Goal: Task Accomplishment & Management: Manage account settings

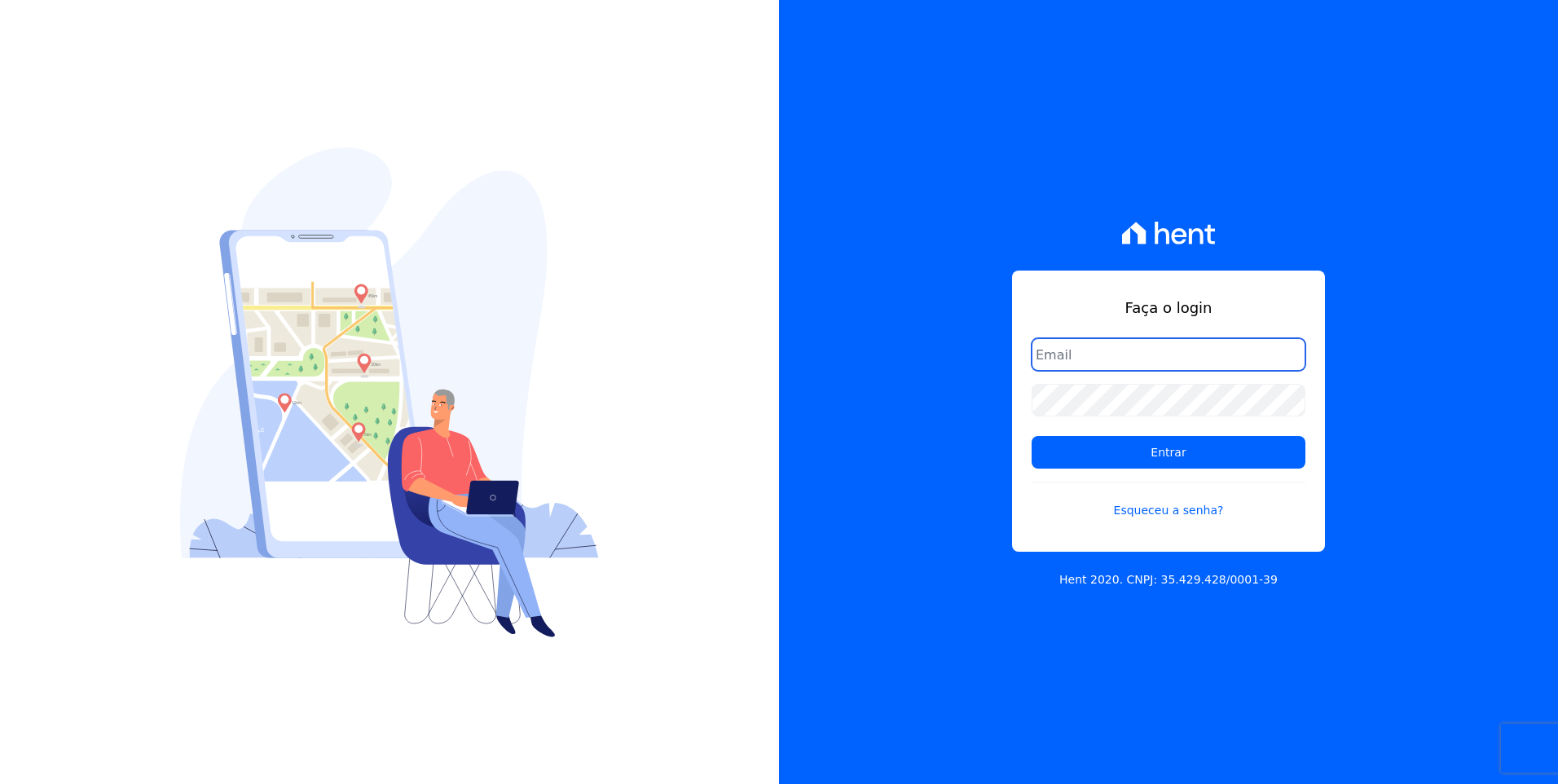
type input "moendasecopark2@gmail.com"
click at [1347, 747] on div "Faça o login moendasecopark2@gmail.com Entrar Esqueceu a senha? Hent 2020. CNPJ…" at bounding box center [1169, 392] width 779 height 784
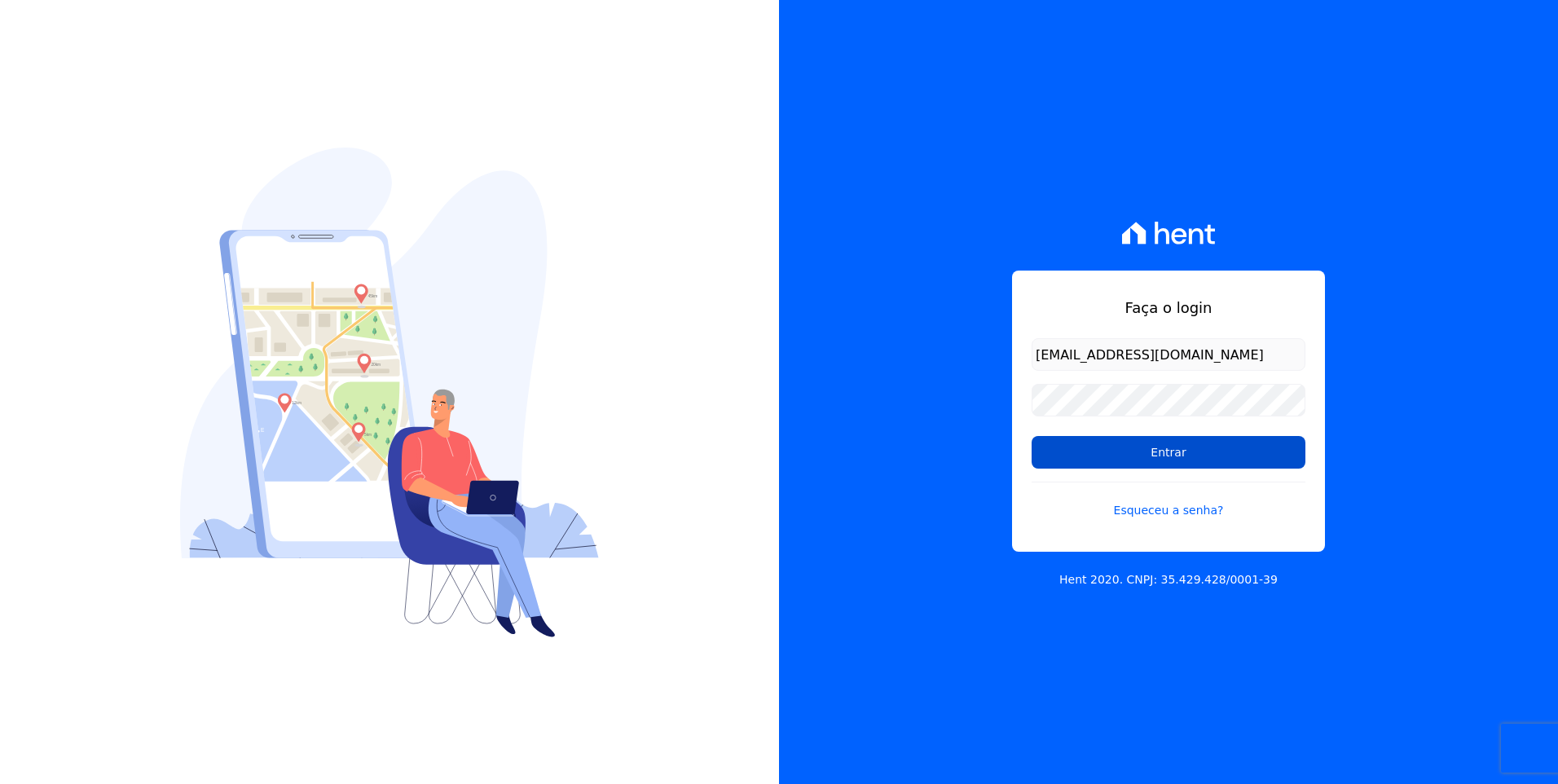
click at [1229, 462] on input "Entrar" at bounding box center [1169, 452] width 274 height 32
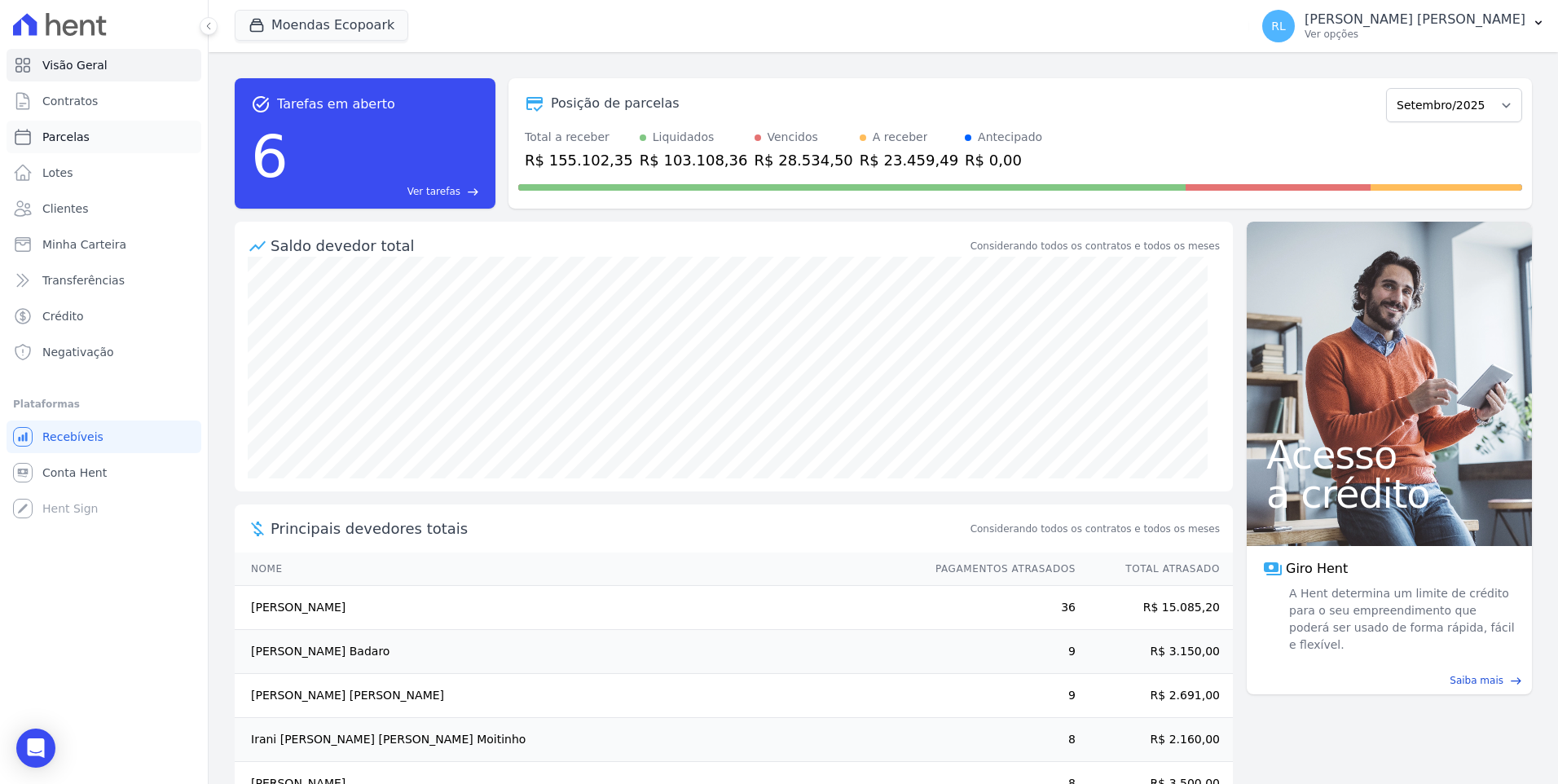
click at [95, 136] on link "Parcelas" at bounding box center [104, 137] width 195 height 32
select select
